Goal: Transaction & Acquisition: Purchase product/service

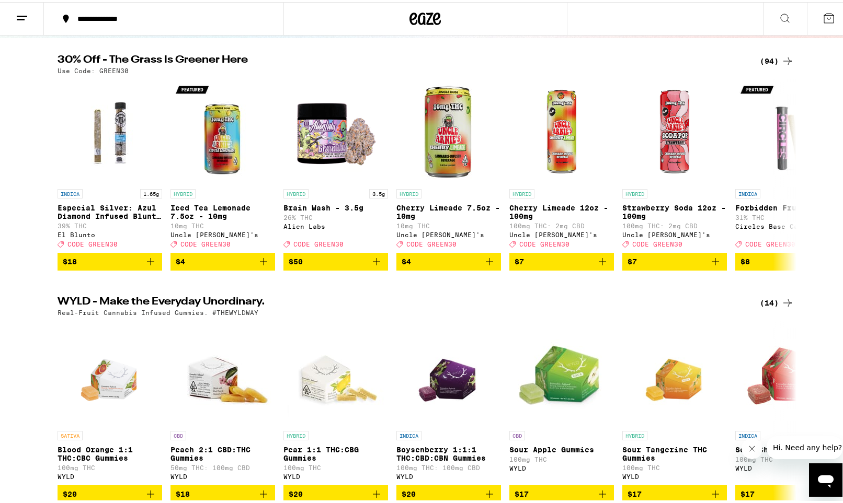
scroll to position [73, 0]
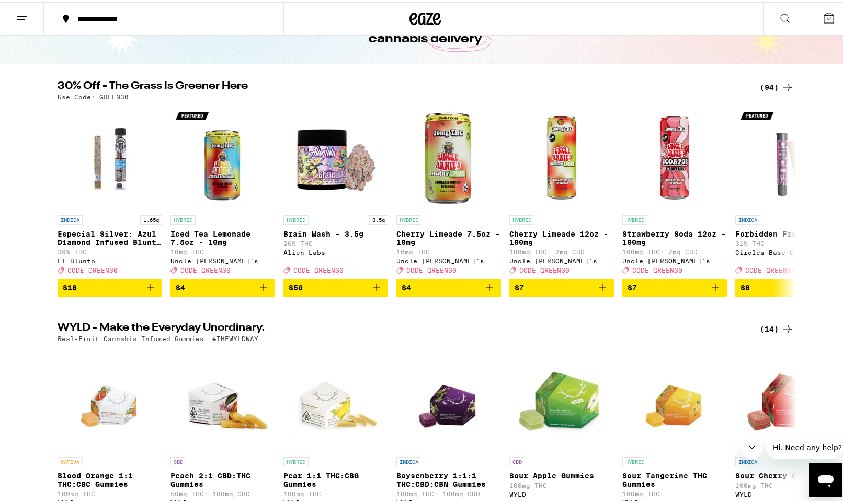
click at [765, 80] on div "(94)" at bounding box center [777, 85] width 34 height 13
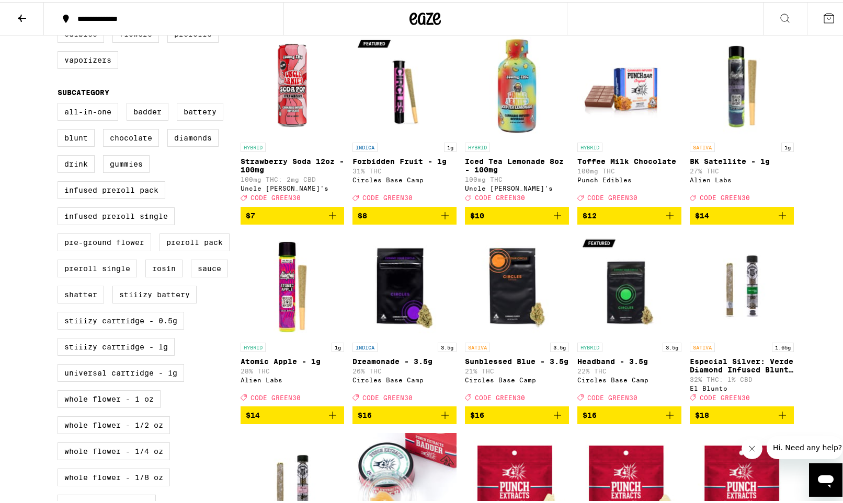
scroll to position [310, 0]
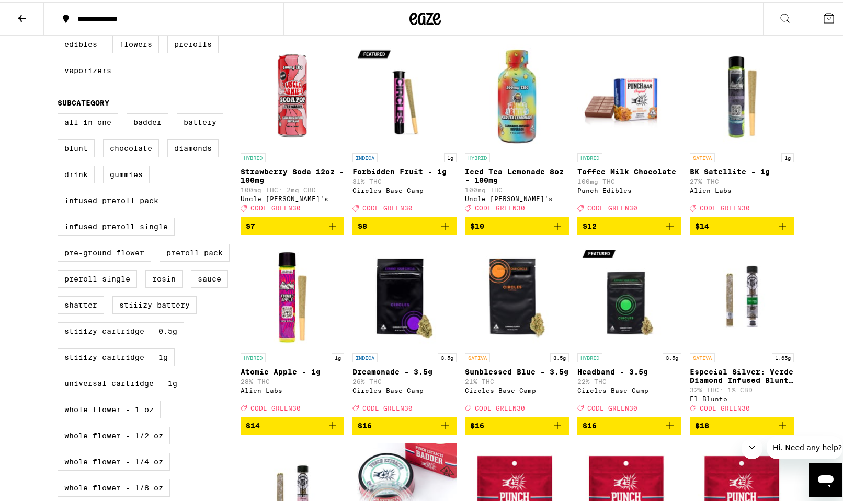
click at [74, 86] on div "Accessories Concentrates Edibles Flowers Prerolls Vaporizers" at bounding box center [149, 46] width 183 height 78
click at [74, 77] on label "Vaporizers" at bounding box center [88, 69] width 61 height 18
click at [60, 9] on input "Vaporizers" at bounding box center [60, 9] width 1 height 1
checkbox input "true"
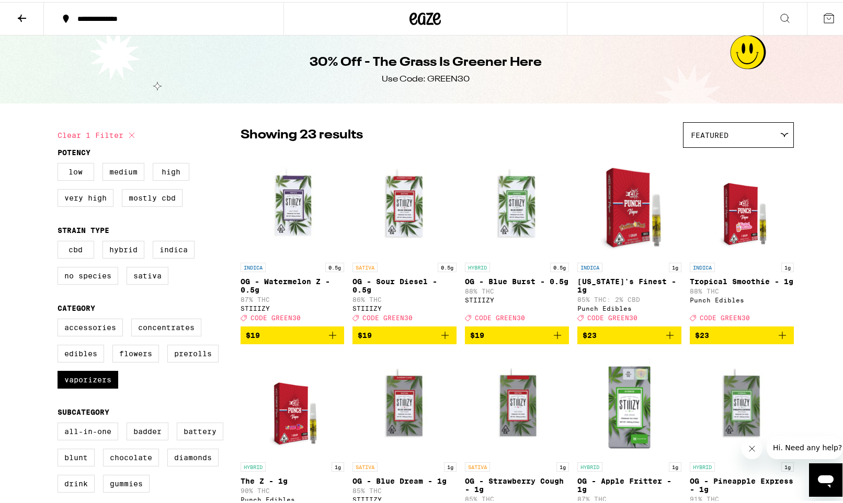
click at [21, 19] on icon at bounding box center [22, 16] width 8 height 7
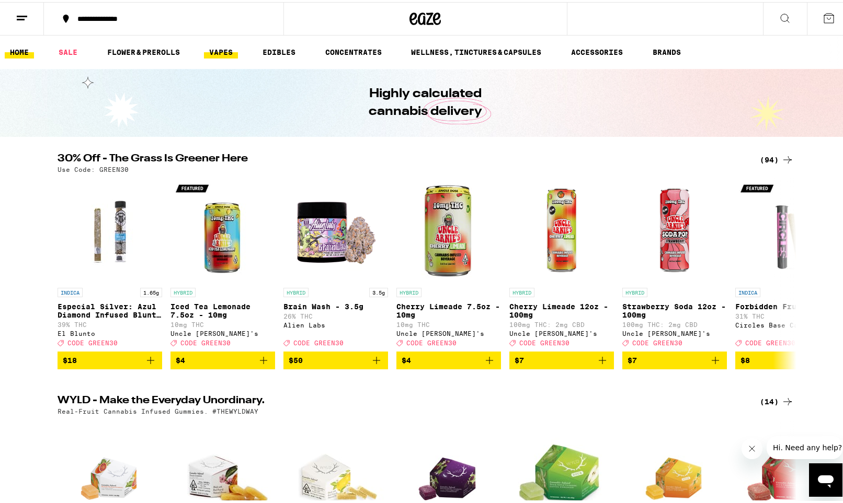
click at [225, 46] on link "VAPES" at bounding box center [221, 50] width 34 height 13
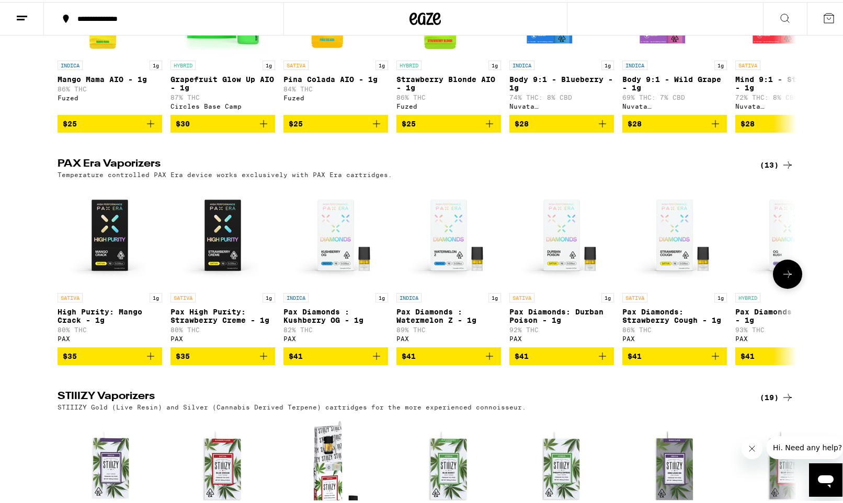
scroll to position [689, 0]
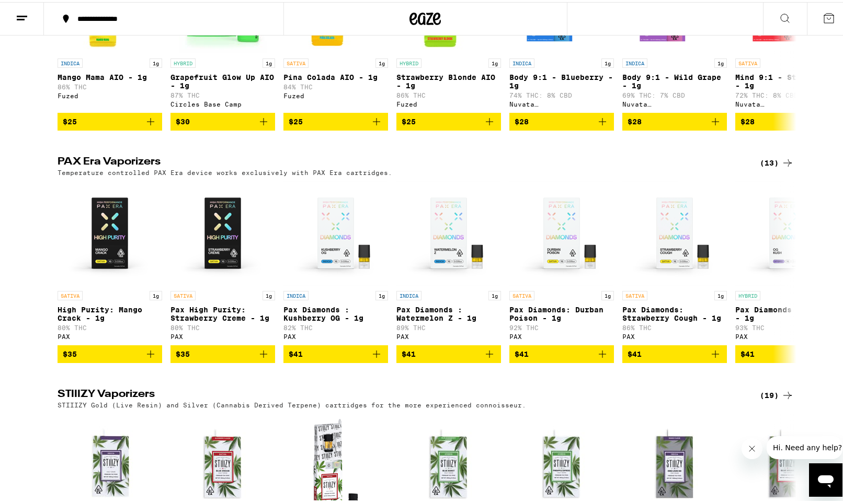
click at [766, 167] on div "(13)" at bounding box center [777, 161] width 34 height 13
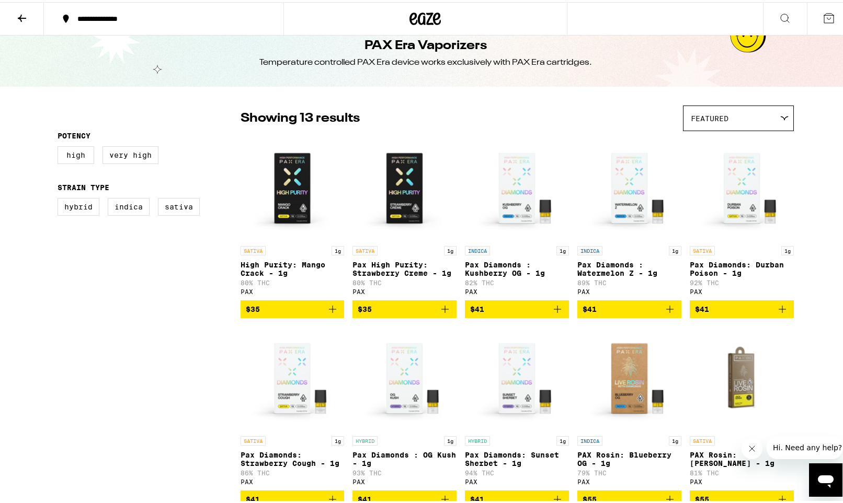
scroll to position [31, 0]
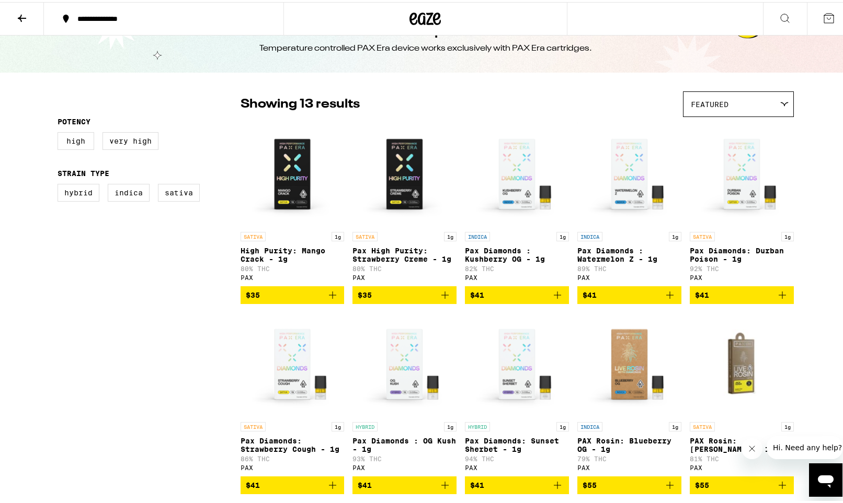
click at [755, 102] on div "Featured" at bounding box center [738, 102] width 110 height 25
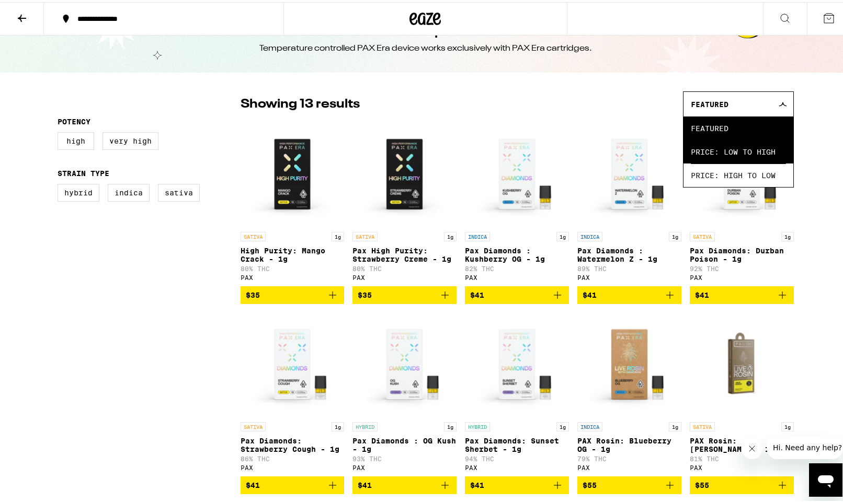
click at [739, 147] on span "Price: Low to High" at bounding box center [738, 150] width 95 height 24
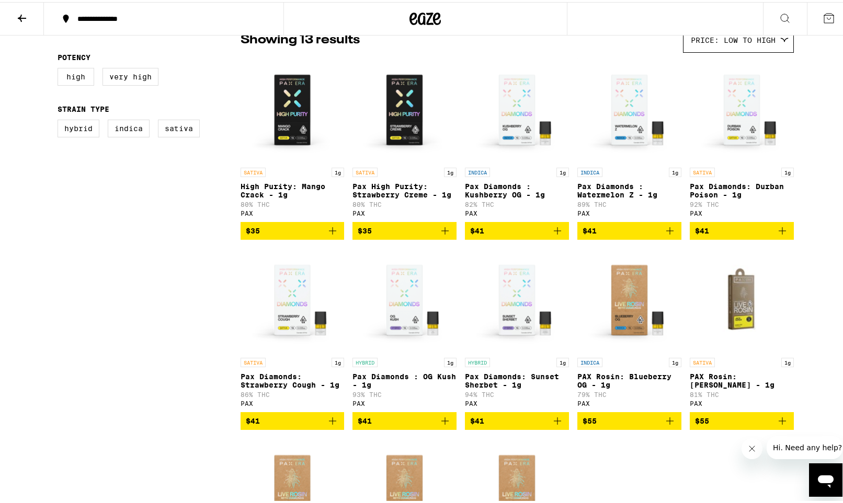
scroll to position [106, 0]
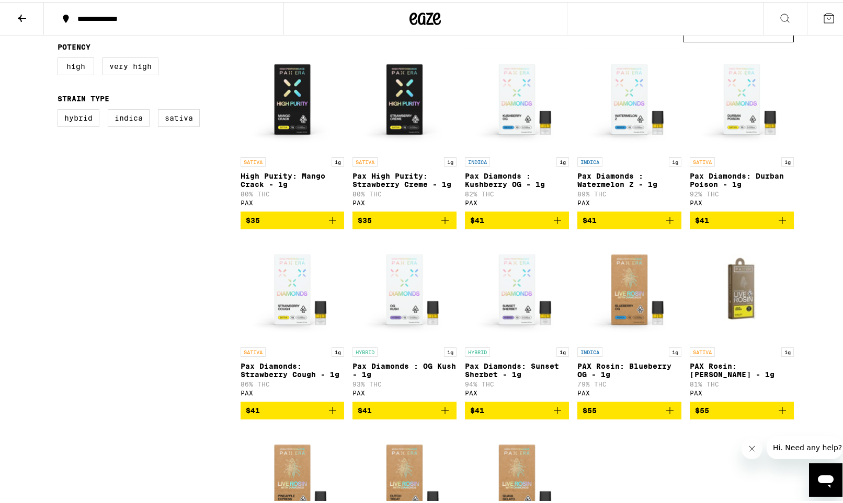
click at [296, 300] on img "Open page for Pax Diamonds: Strawberry Cough - 1g from PAX" at bounding box center [292, 288] width 104 height 105
click at [730, 88] on img "Open page for Pax Diamonds: Durban Poison - 1g from PAX" at bounding box center [742, 97] width 104 height 105
click at [328, 415] on icon "Add to bag" at bounding box center [332, 409] width 13 height 13
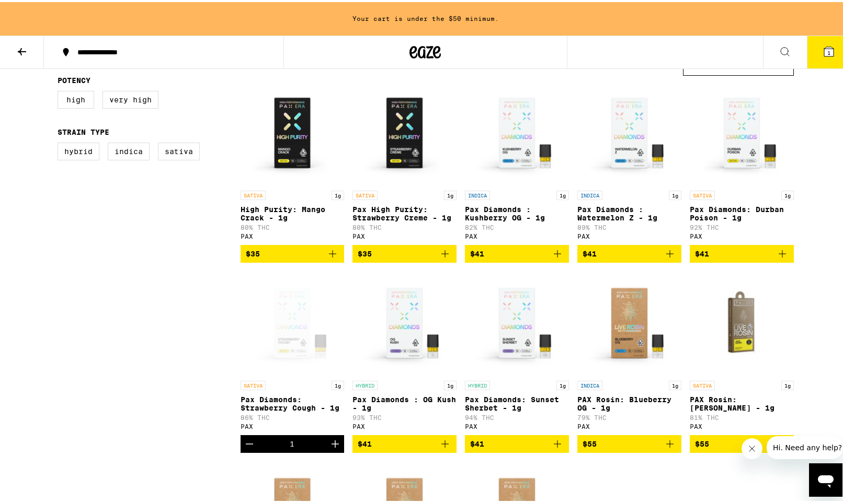
scroll to position [139, 0]
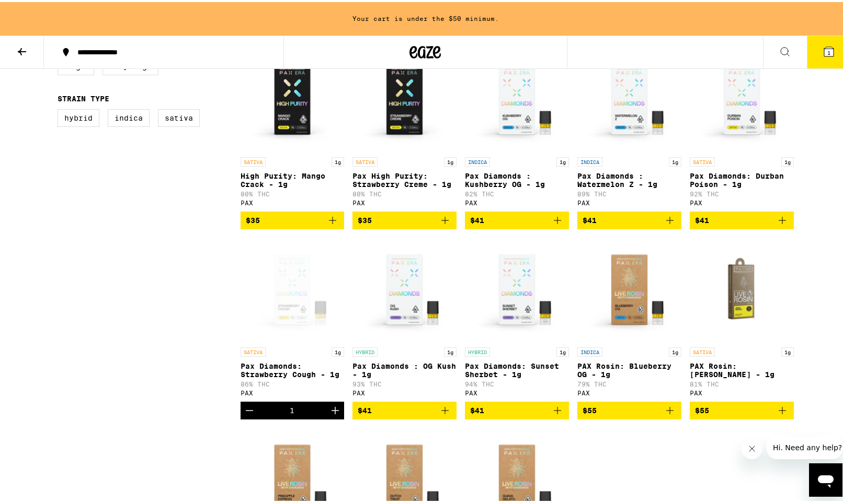
click at [624, 109] on img "Open page for Pax Diamonds : Watermelon Z - 1g from PAX" at bounding box center [629, 97] width 104 height 105
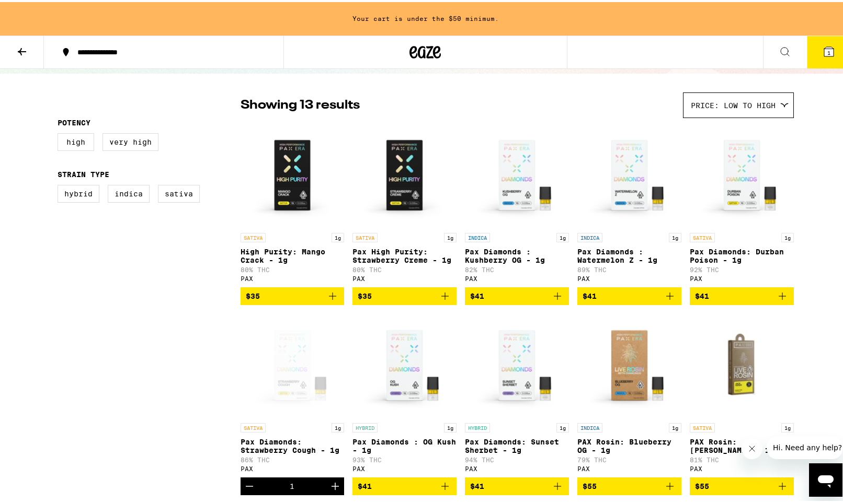
scroll to position [65, 0]
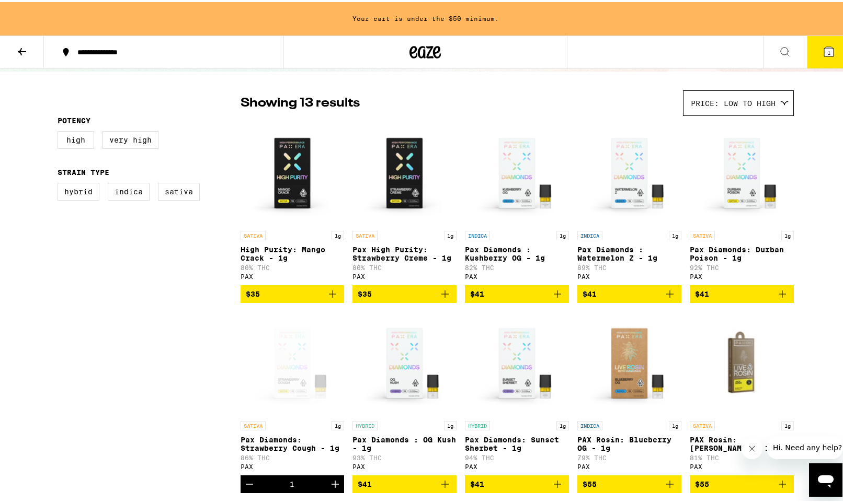
click at [534, 188] on img "Open page for Pax Diamonds : Kushberry OG - 1g from PAX" at bounding box center [517, 171] width 104 height 105
click at [669, 296] on icon "Add to bag" at bounding box center [669, 292] width 7 height 7
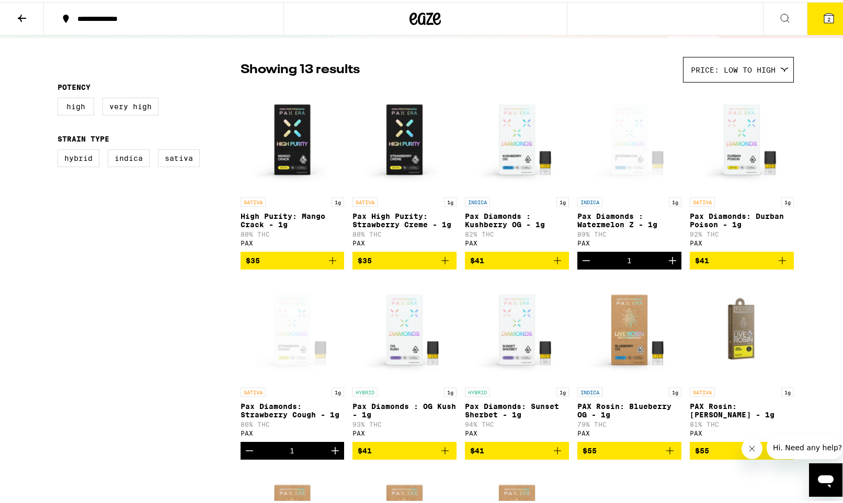
scroll to position [32, 0]
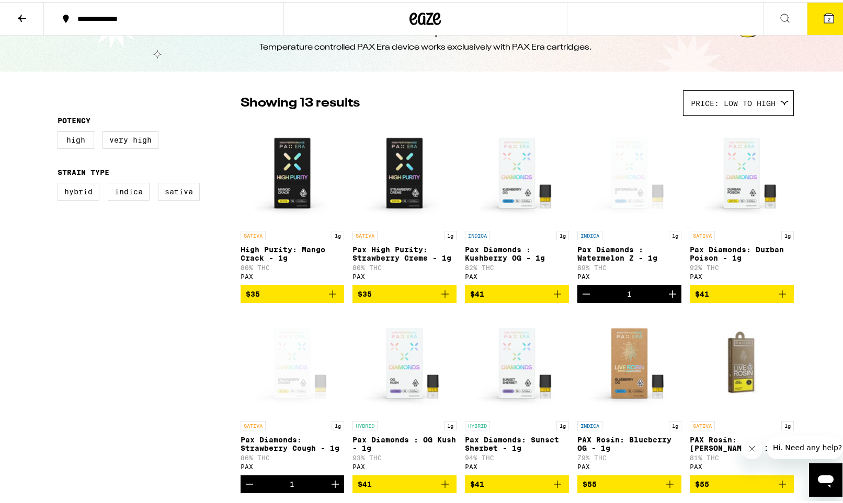
click at [18, 13] on icon at bounding box center [22, 16] width 13 height 13
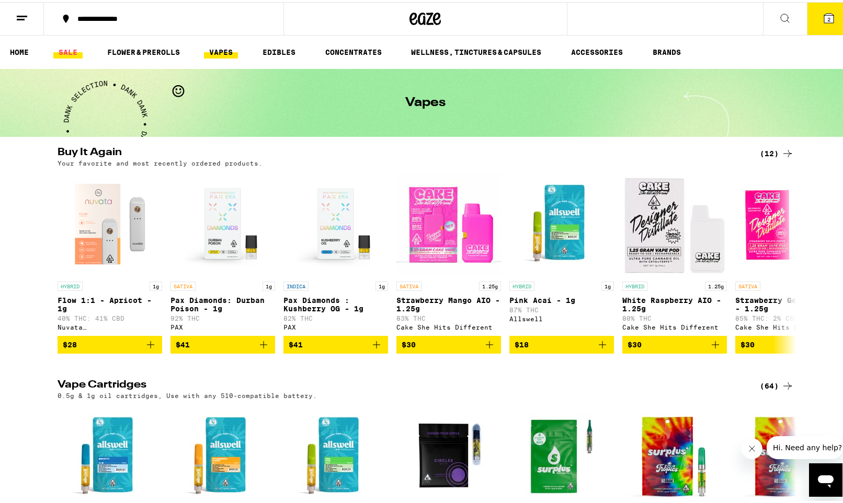
click at [76, 54] on link "SALE" at bounding box center [67, 50] width 29 height 13
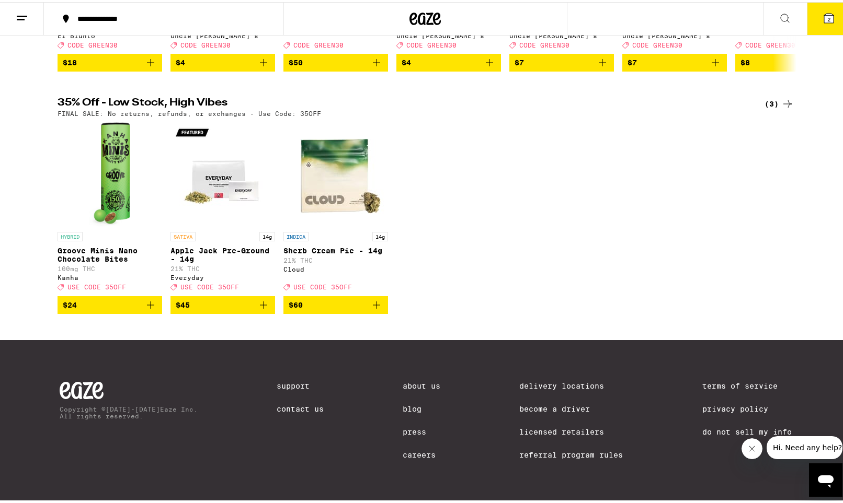
scroll to position [61, 0]
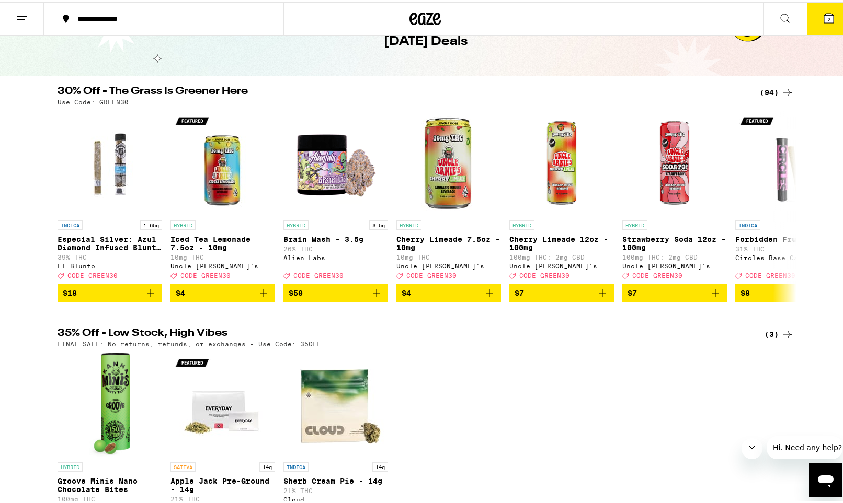
click at [773, 93] on div "(94)" at bounding box center [777, 90] width 34 height 13
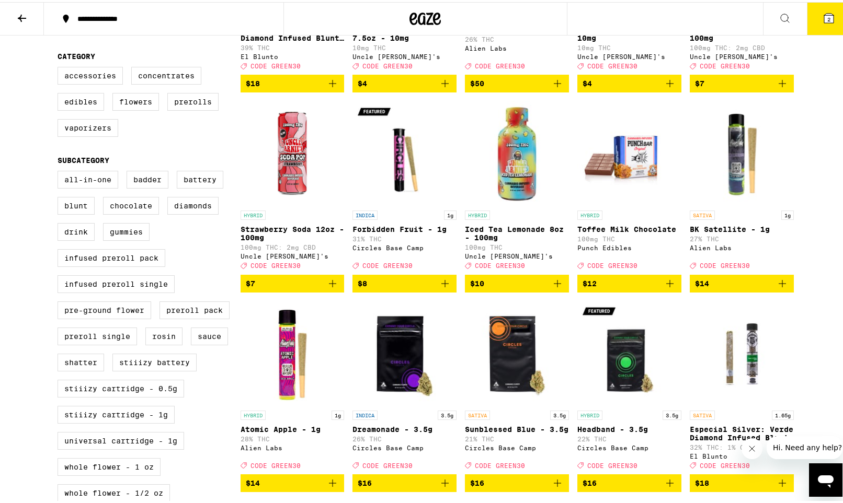
scroll to position [328, 0]
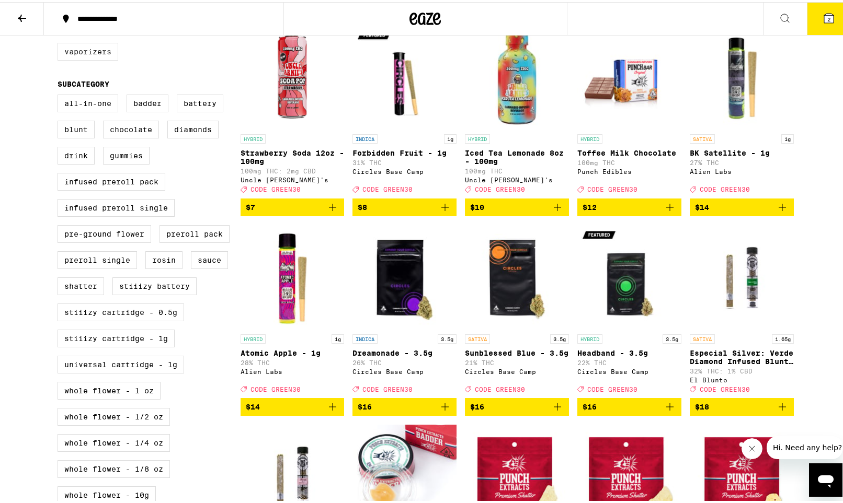
click at [67, 50] on label "Vaporizers" at bounding box center [88, 50] width 61 height 18
checkbox input "true"
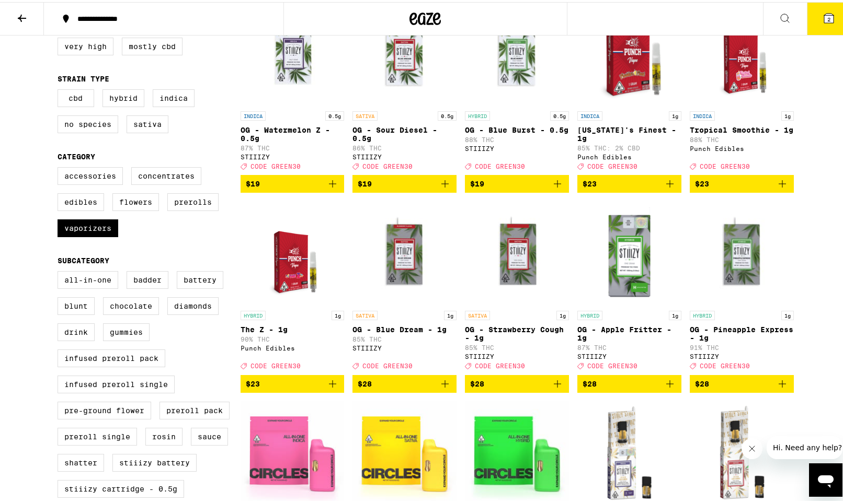
scroll to position [163, 0]
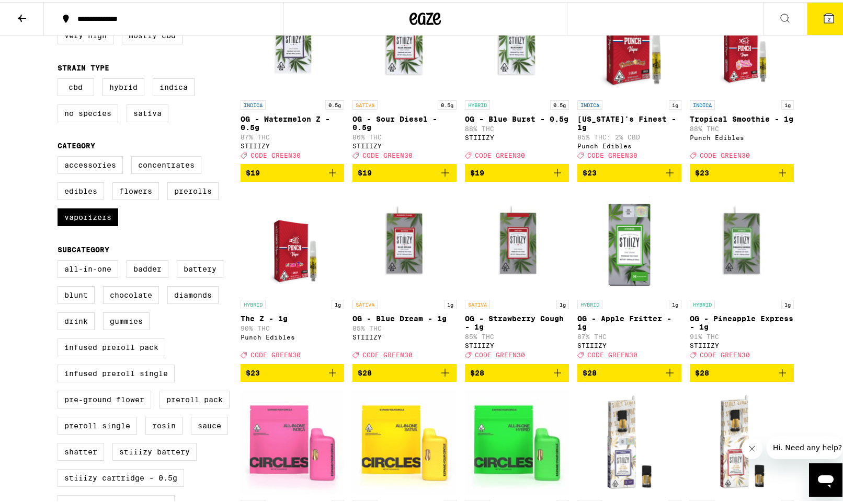
click at [389, 270] on img "Open page for OG - Blue Dream - 1g from STIIIZY" at bounding box center [404, 240] width 104 height 105
click at [503, 242] on img "Open page for OG - Strawberry Cough - 1g from STIIIZY" at bounding box center [517, 240] width 104 height 105
click at [506, 262] on img "Open page for OG - Strawberry Cough - 1g from STIIIZY" at bounding box center [517, 240] width 104 height 105
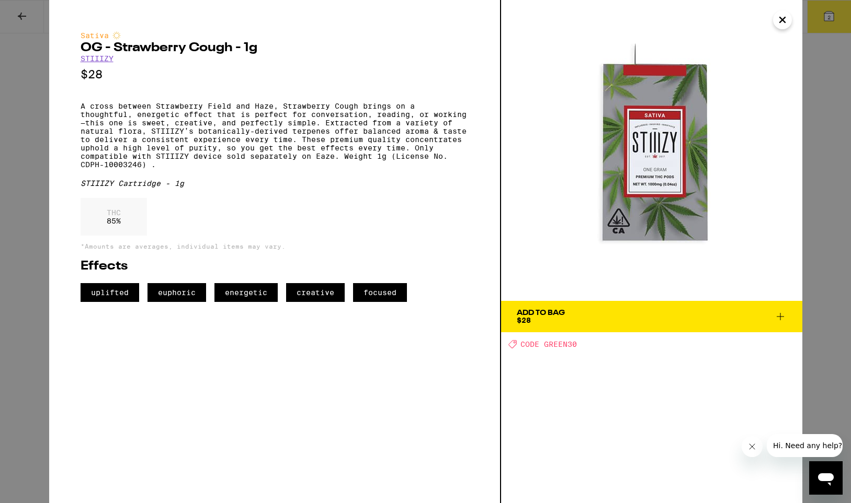
click at [15, 41] on div "Sativa OG - Strawberry Cough - 1g STIIIZY $28 A cross between Strawberry Field …" at bounding box center [425, 251] width 851 height 503
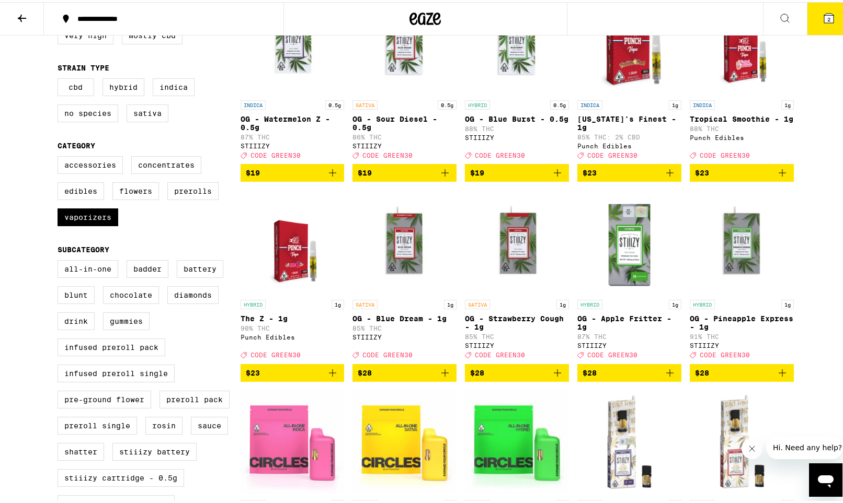
click at [553, 377] on icon "Add to bag" at bounding box center [557, 371] width 13 height 13
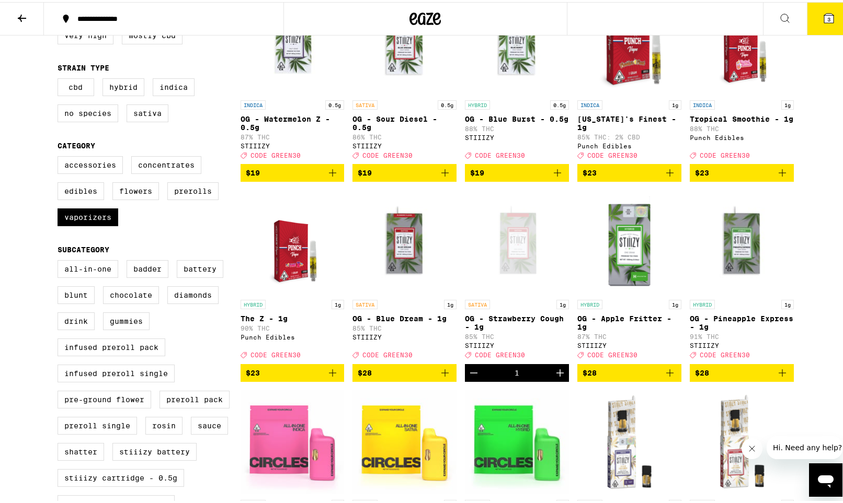
click at [633, 269] on img "Open page for OG - Apple Fritter - 1g from STIIIZY" at bounding box center [629, 240] width 104 height 105
click at [667, 377] on icon "Add to bag" at bounding box center [669, 371] width 13 height 13
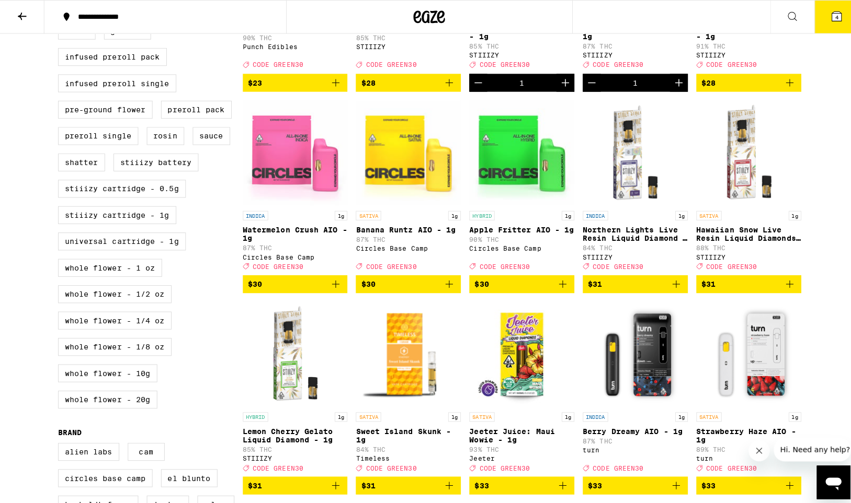
scroll to position [460, 0]
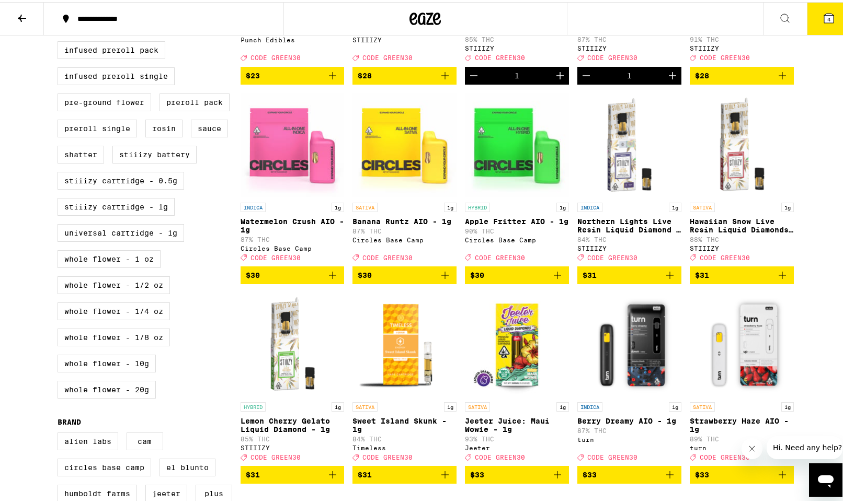
click at [326, 280] on icon "Add to bag" at bounding box center [332, 273] width 13 height 13
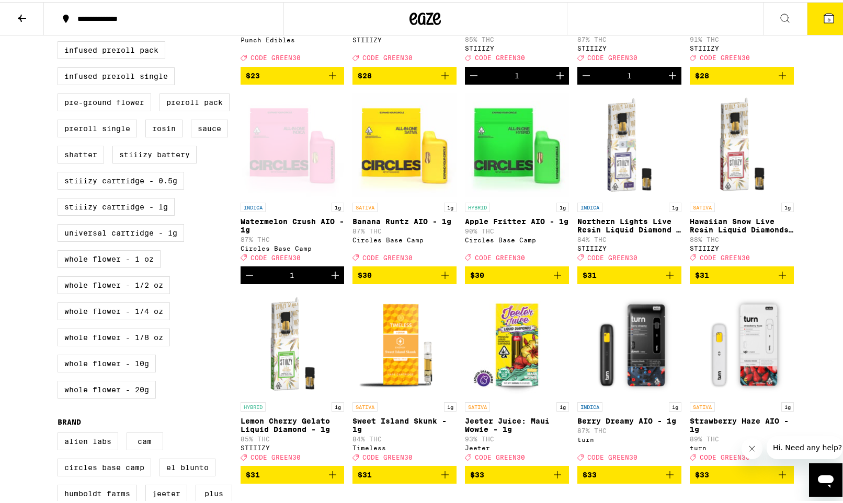
drag, startPoint x: 668, startPoint y: 297, endPoint x: 668, endPoint y: 255, distance: 42.9
click at [668, 255] on div "INDICA 1g Northern Lights Live Resin Liquid Diamond - 1g 84% THC STIIIZY Deal C…" at bounding box center [629, 186] width 104 height 191
click at [667, 280] on icon "Add to bag" at bounding box center [669, 273] width 13 height 13
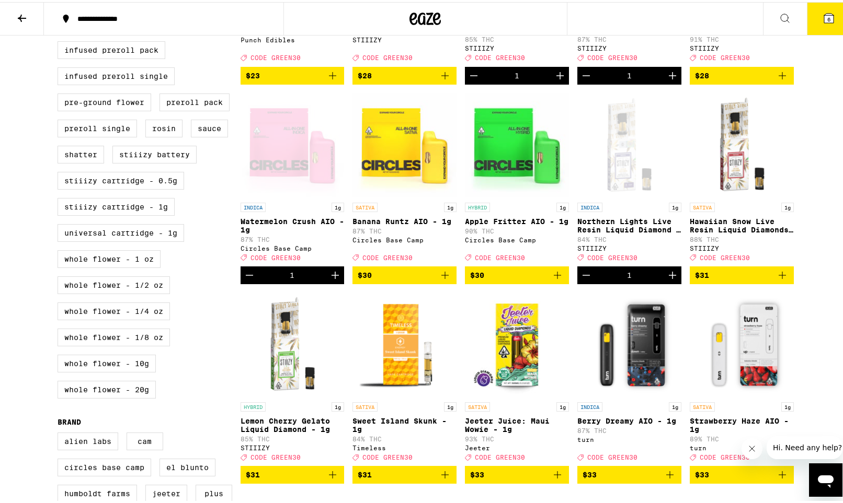
click at [827, 17] on icon at bounding box center [828, 16] width 13 height 13
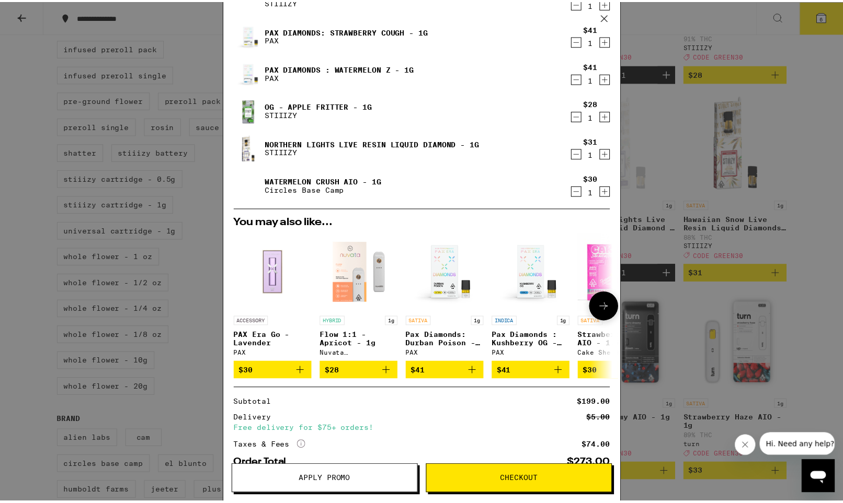
scroll to position [120, 0]
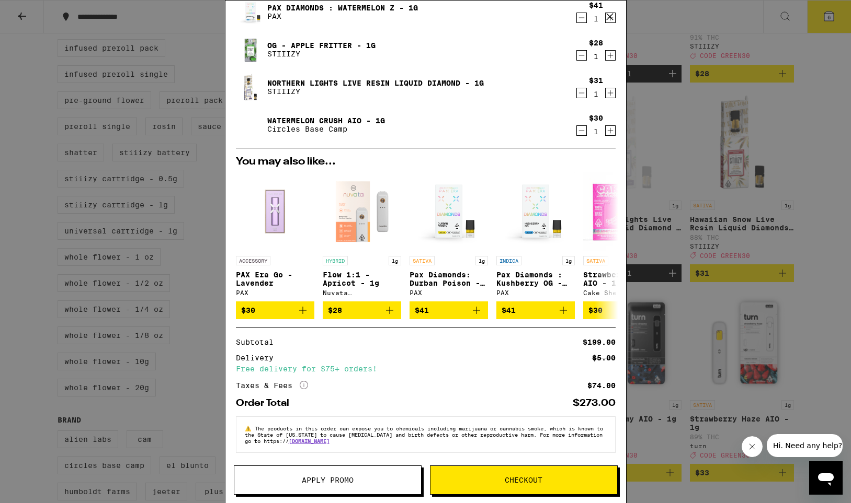
click at [293, 481] on span "Apply Promo" at bounding box center [327, 480] width 187 height 7
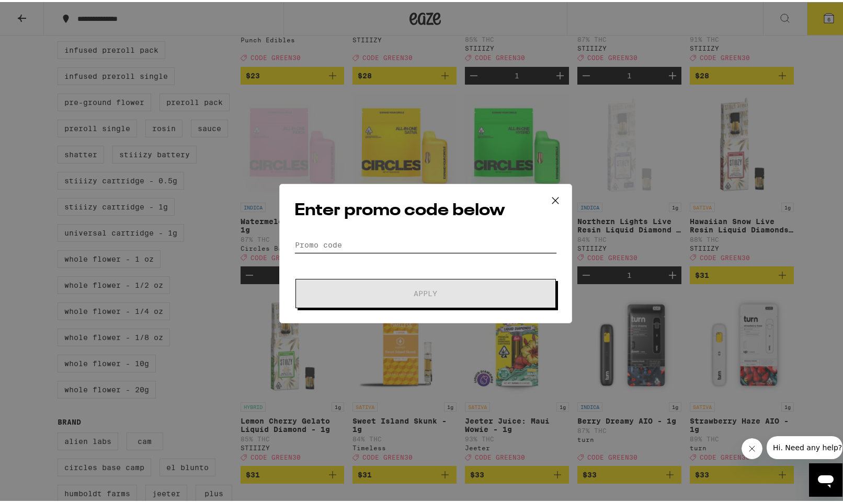
click at [360, 245] on input "Promo Code" at bounding box center [425, 243] width 262 height 16
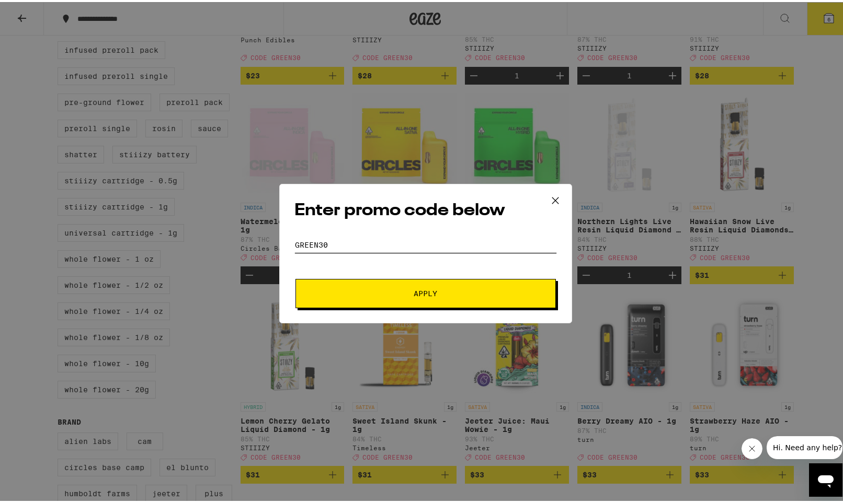
type input "green30"
click at [364, 289] on span "Apply" at bounding box center [425, 291] width 188 height 7
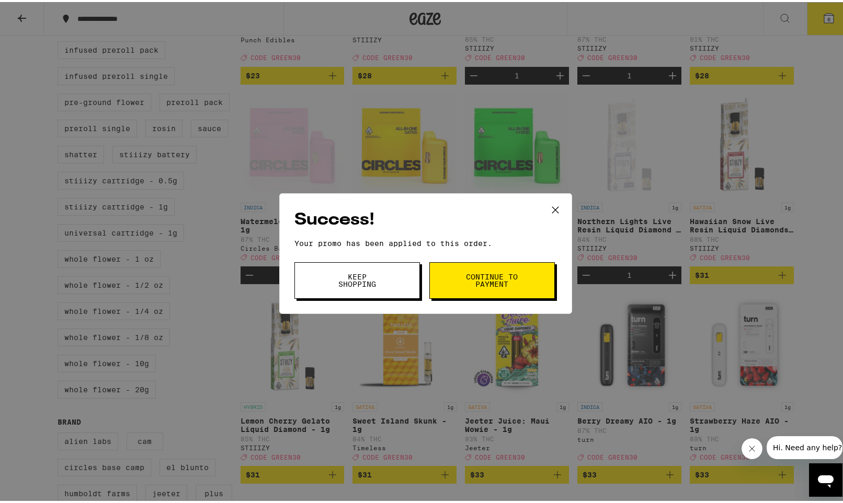
click at [463, 291] on button "Continue to payment" at bounding box center [491, 278] width 125 height 37
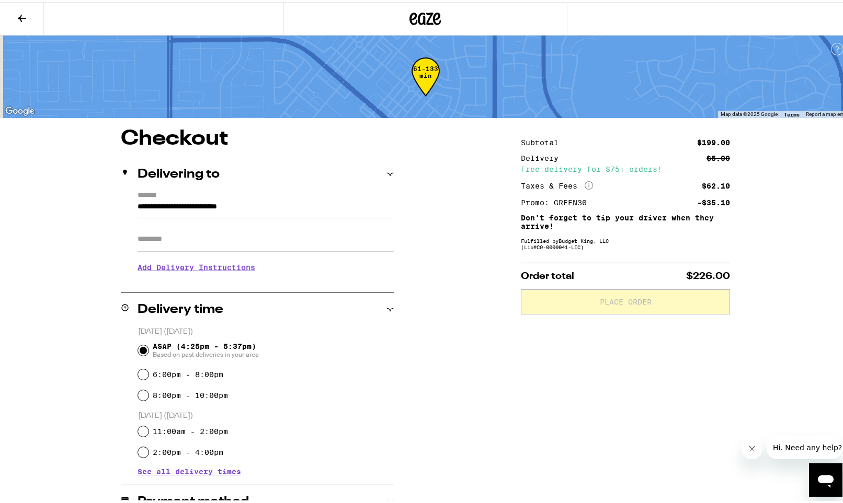
click at [13, 17] on button at bounding box center [22, 17] width 44 height 33
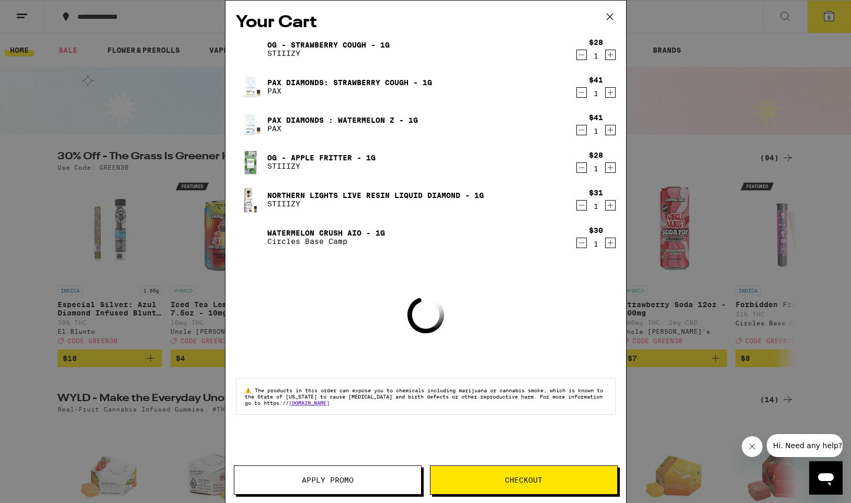
click at [129, 67] on div "Your Cart OG - Strawberry Cough - 1g STIIIZY $28 1 Pax Diamonds: Strawberry Cou…" at bounding box center [425, 251] width 851 height 503
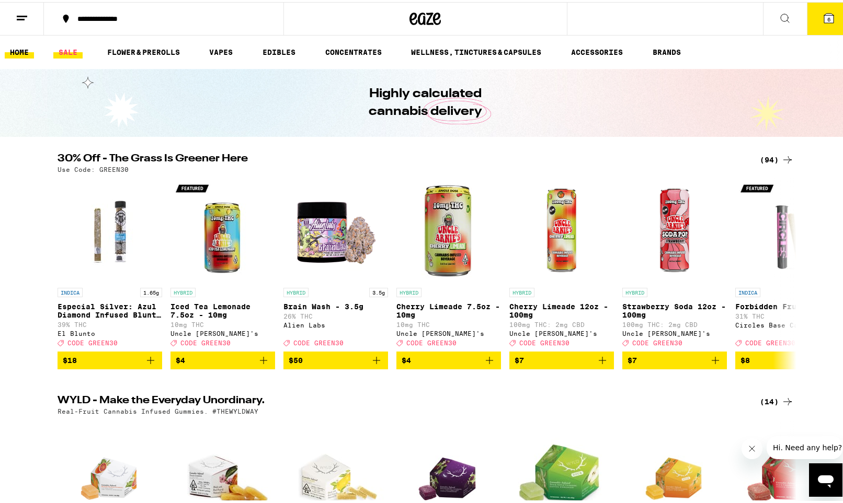
click at [64, 50] on link "SALE" at bounding box center [67, 50] width 29 height 13
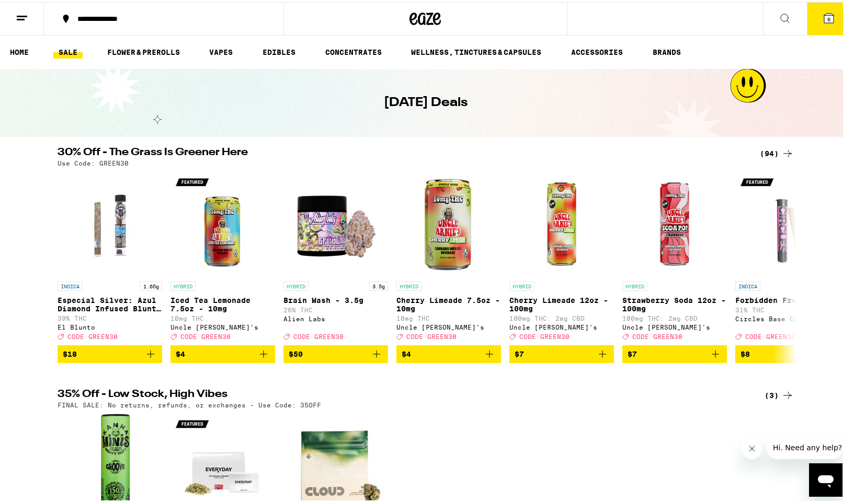
click at [751, 153] on div "(94)" at bounding box center [767, 151] width 51 height 13
click at [760, 153] on div "(94)" at bounding box center [777, 151] width 34 height 13
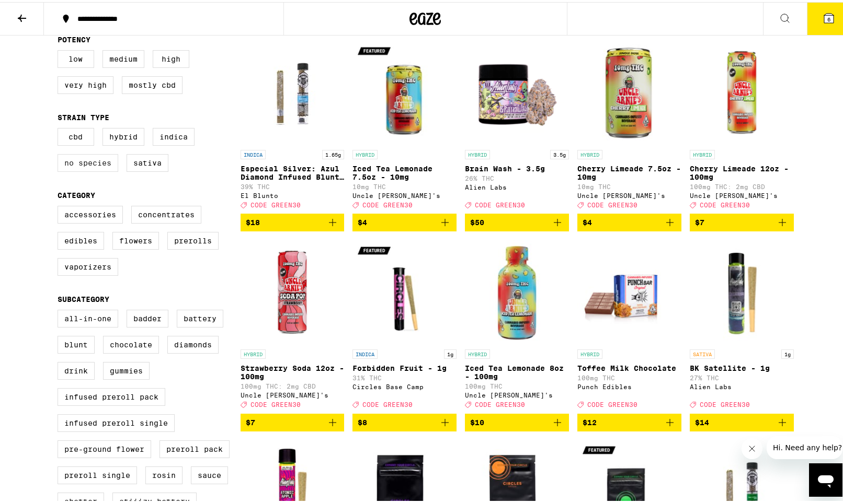
scroll to position [210, 0]
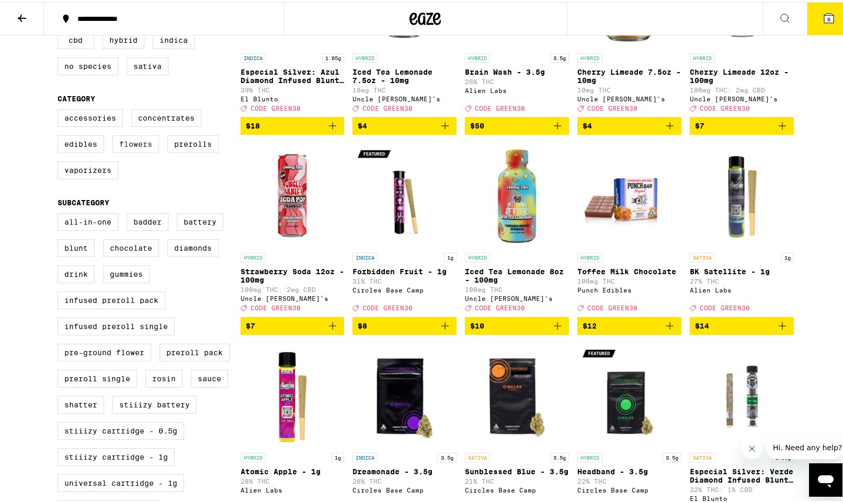
click at [137, 151] on label "Flowers" at bounding box center [135, 142] width 47 height 18
click at [60, 109] on input "Flowers" at bounding box center [60, 109] width 1 height 1
checkbox input "true"
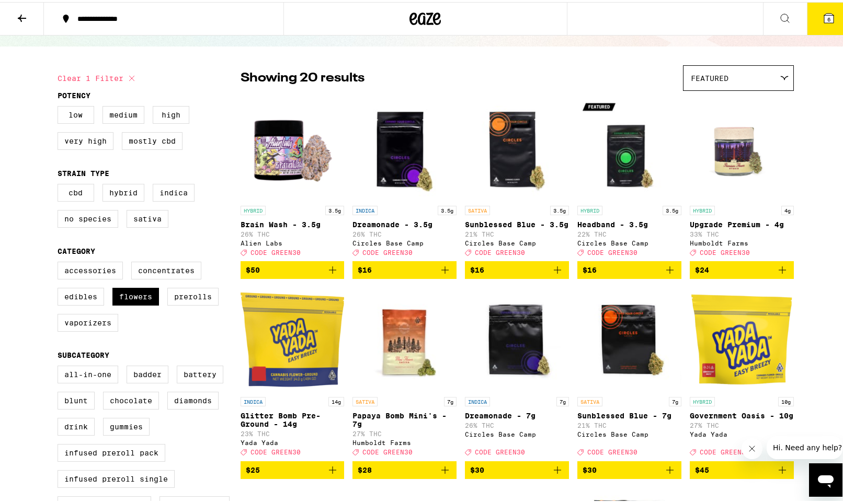
scroll to position [44, 0]
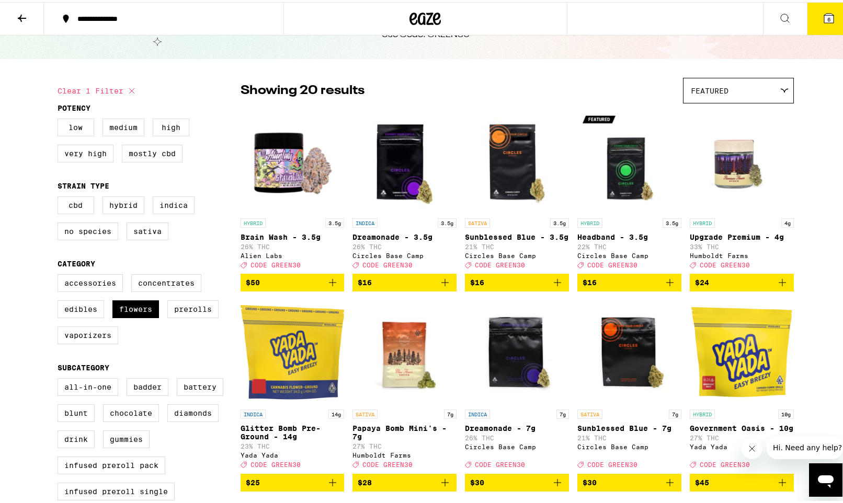
click at [693, 95] on div "Featured" at bounding box center [738, 88] width 110 height 25
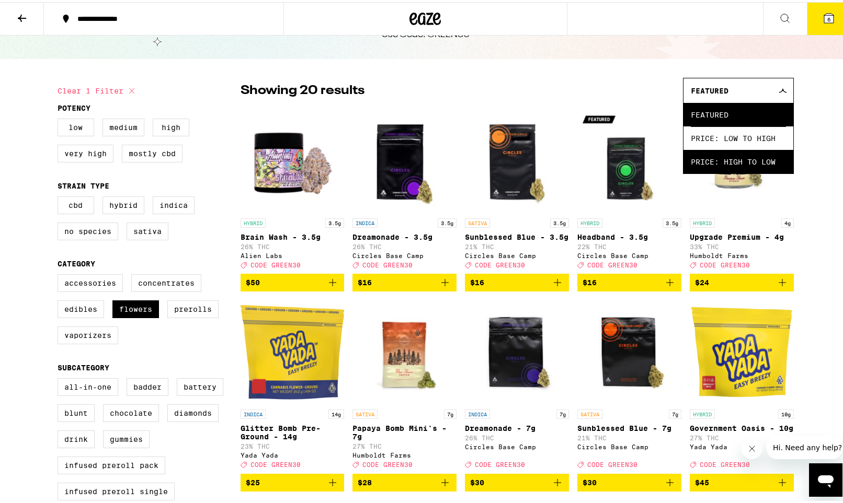
click at [694, 159] on span "Price: High to Low" at bounding box center [738, 160] width 95 height 24
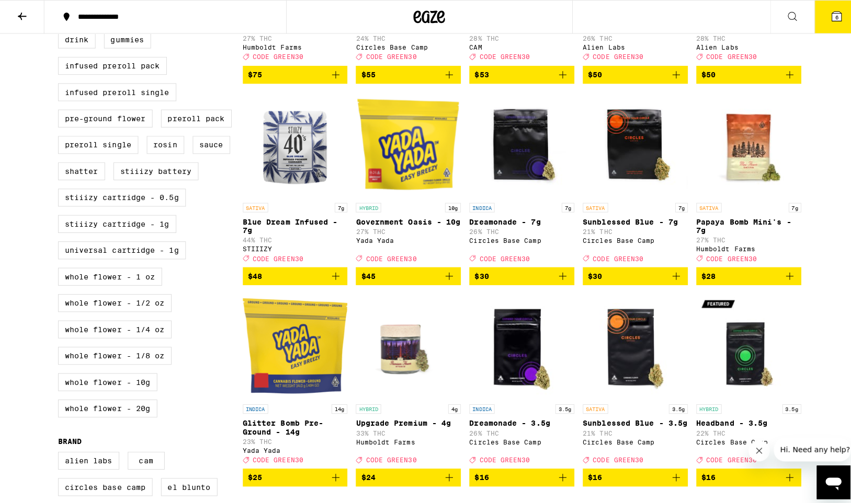
scroll to position [425, 0]
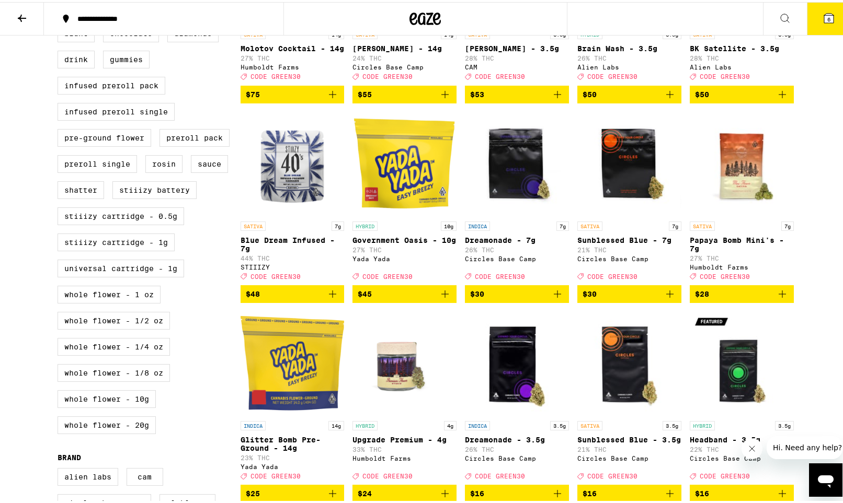
click at [824, 16] on icon at bounding box center [828, 16] width 9 height 9
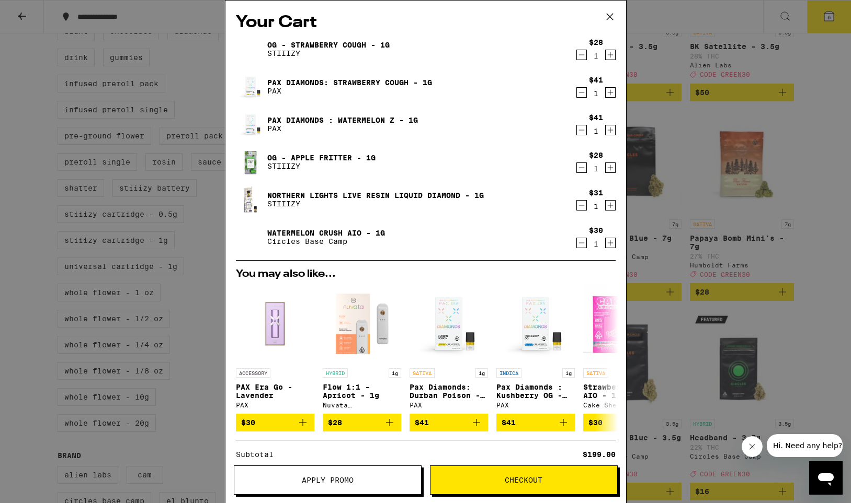
scroll to position [136, 0]
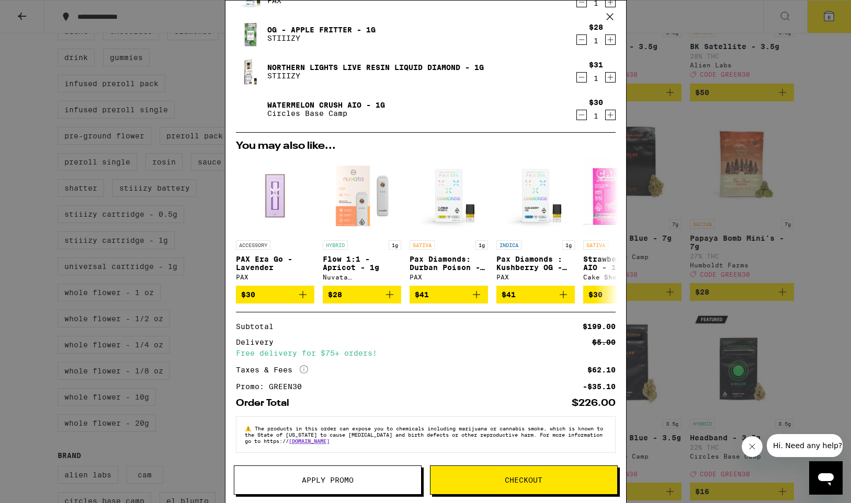
click at [535, 482] on span "Checkout" at bounding box center [524, 480] width 38 height 7
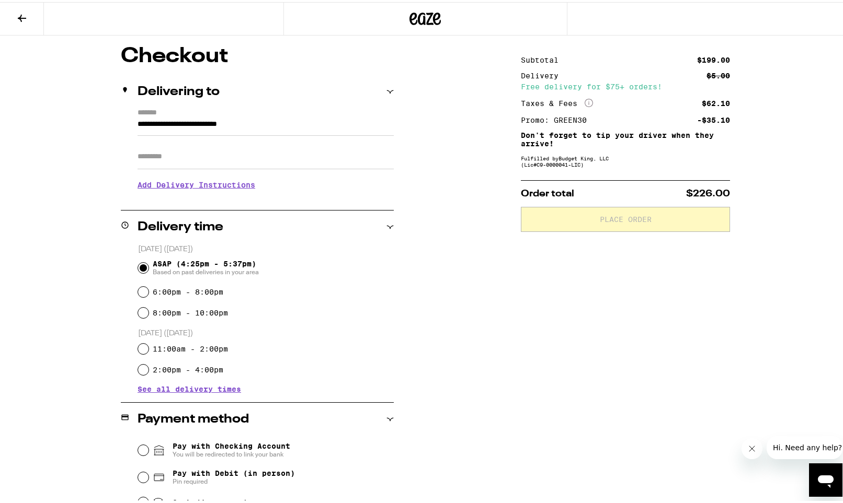
scroll to position [202, 0]
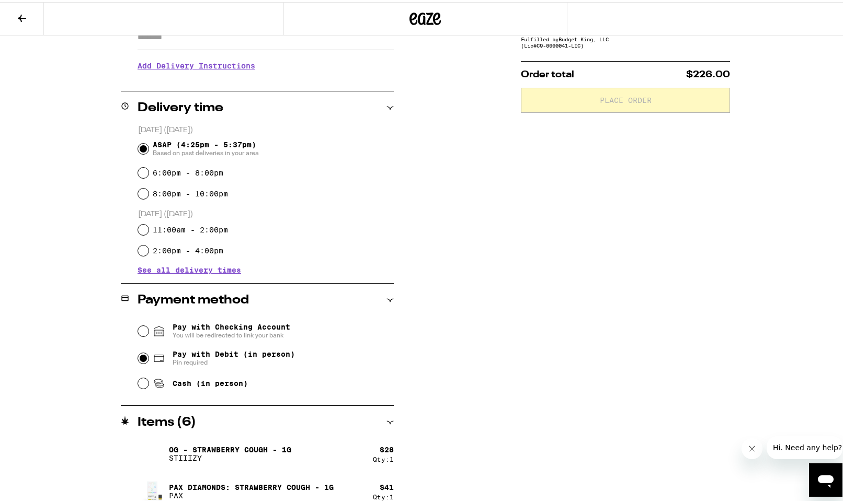
click at [140, 361] on input "Pay with Debit (in person) Pin required" at bounding box center [143, 356] width 10 height 10
radio input "true"
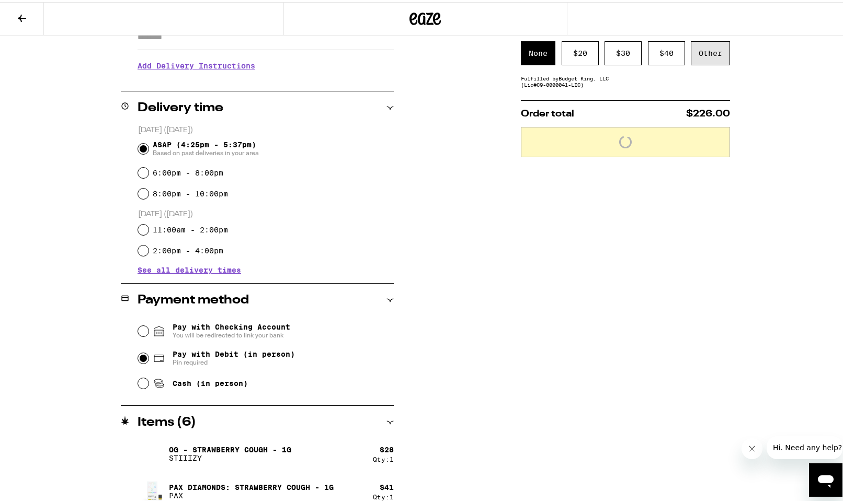
click at [701, 54] on div "Other" at bounding box center [710, 51] width 39 height 24
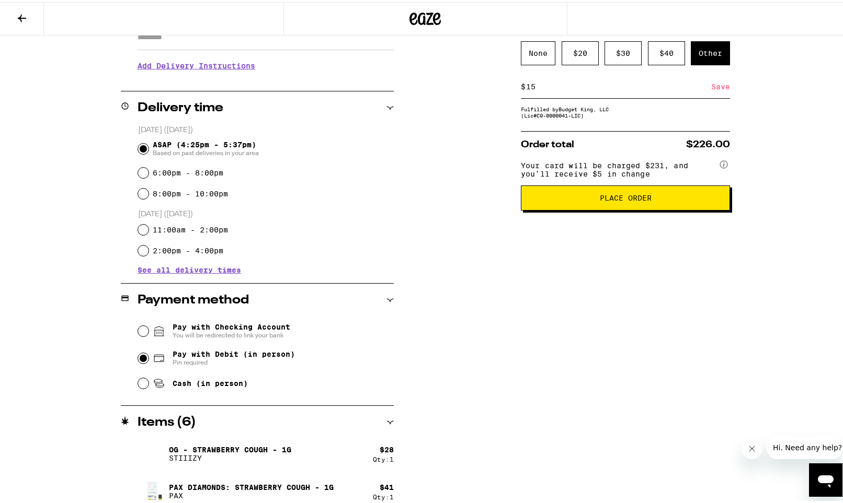
type input "15"
click at [598, 209] on button "Place Order" at bounding box center [625, 196] width 209 height 25
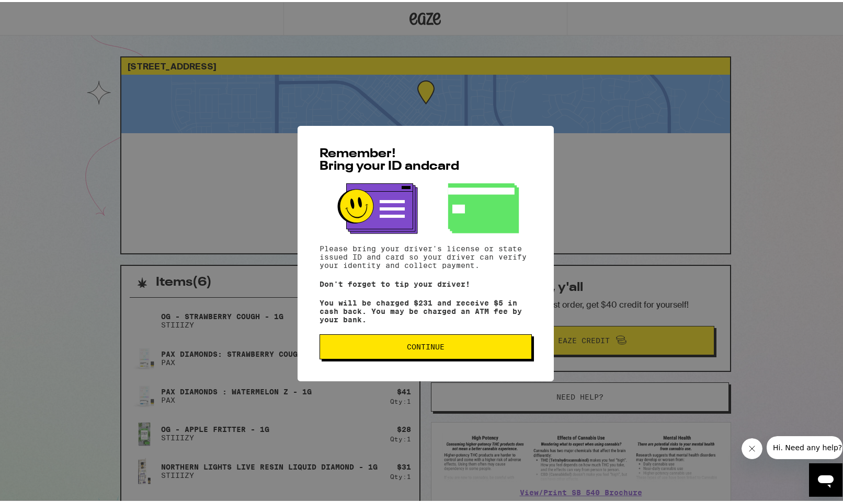
click at [482, 345] on span "Continue" at bounding box center [425, 344] width 194 height 7
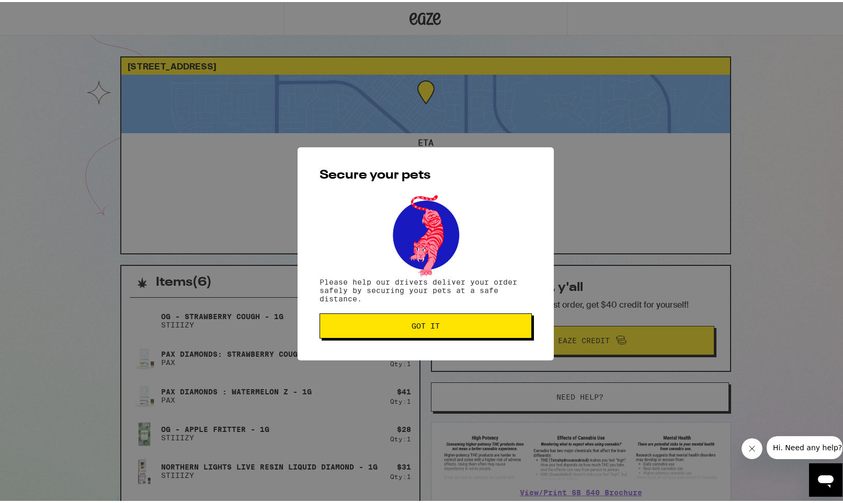
click at [490, 317] on button "Got it" at bounding box center [425, 324] width 212 height 25
